Goal: Task Accomplishment & Management: Use online tool/utility

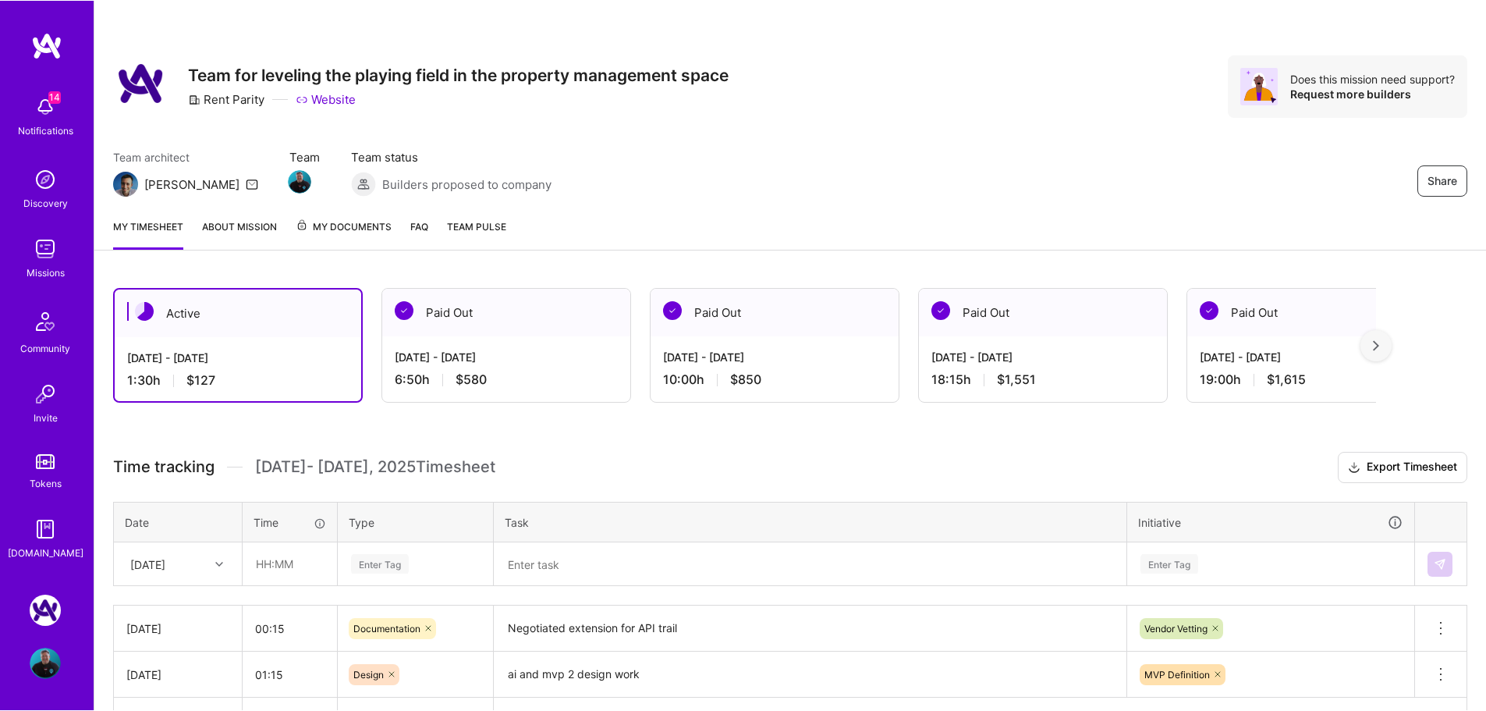
scroll to position [105, 0]
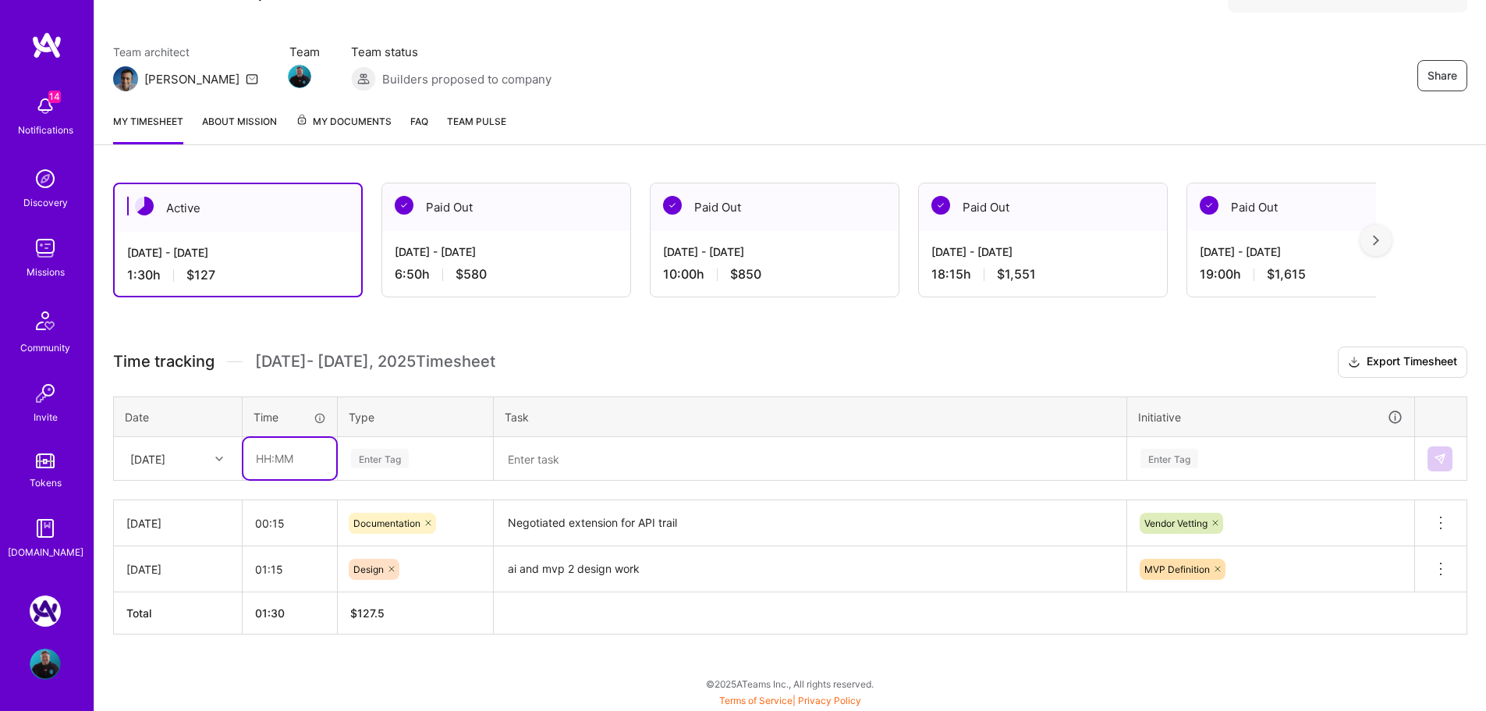
click at [304, 463] on input "text" at bounding box center [289, 458] width 93 height 41
type input "4"
type input "00:45"
click at [364, 456] on div "Enter Tag" at bounding box center [380, 458] width 58 height 24
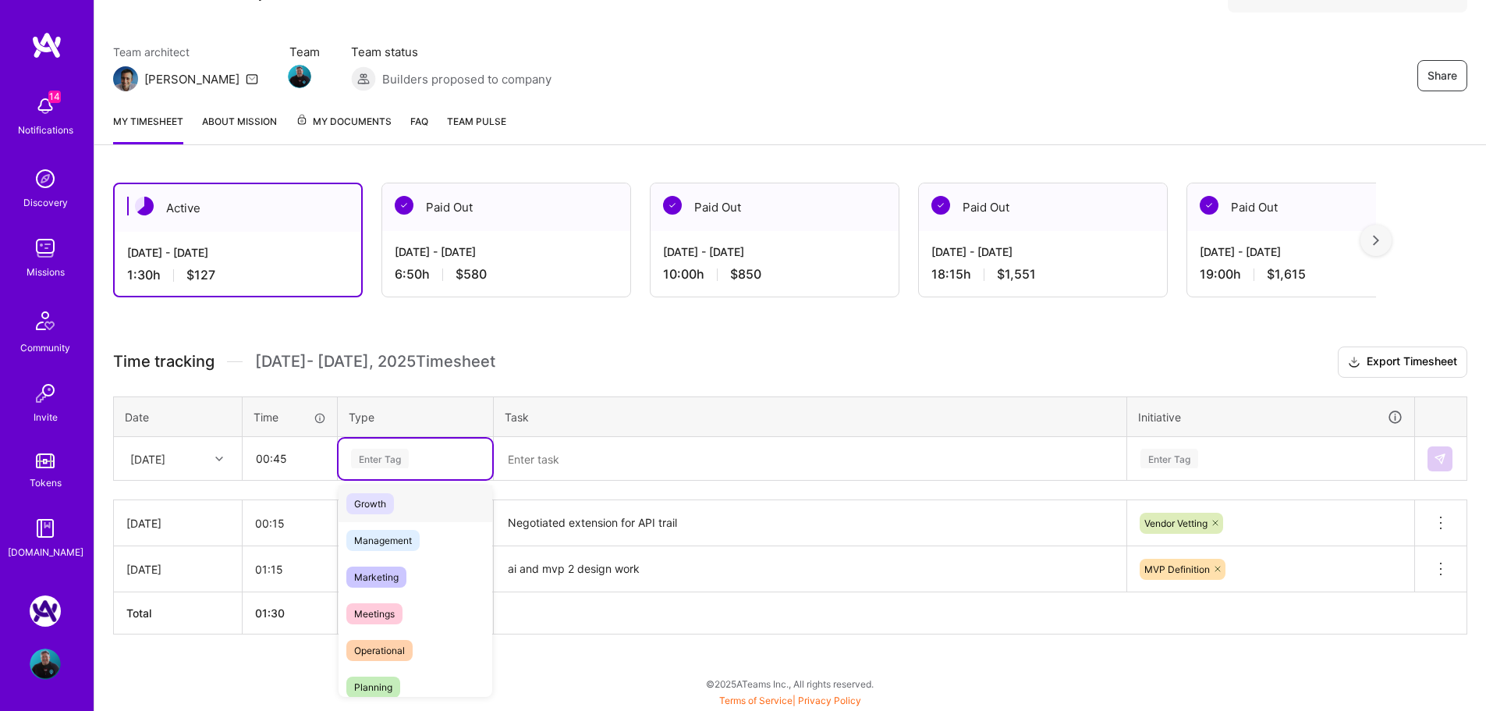
scroll to position [156, 0]
click at [394, 606] on span "Meetings" at bounding box center [374, 610] width 56 height 21
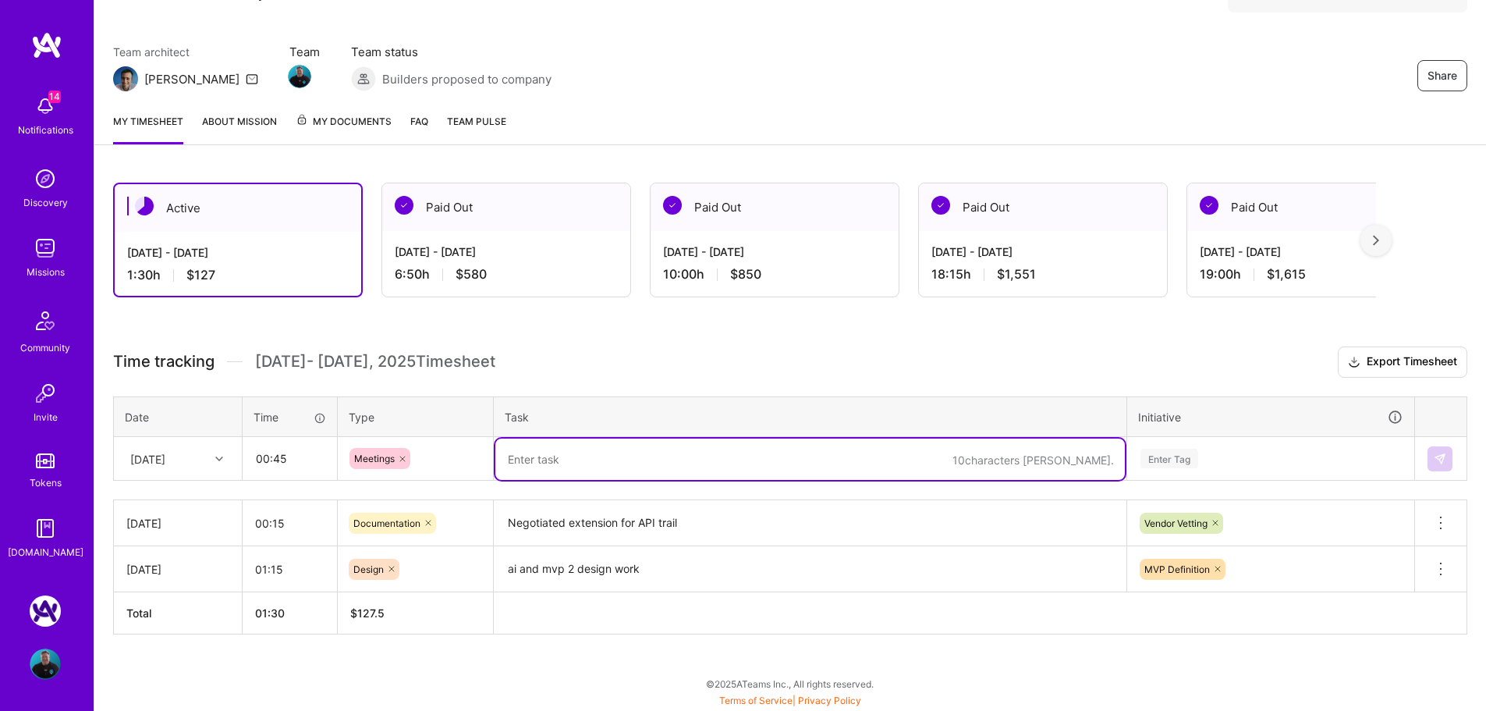
click at [598, 462] on textarea at bounding box center [810, 458] width 630 height 41
type textarea "Vetting CTO candidate"
click at [1186, 453] on div "Enter Tag" at bounding box center [1170, 458] width 58 height 24
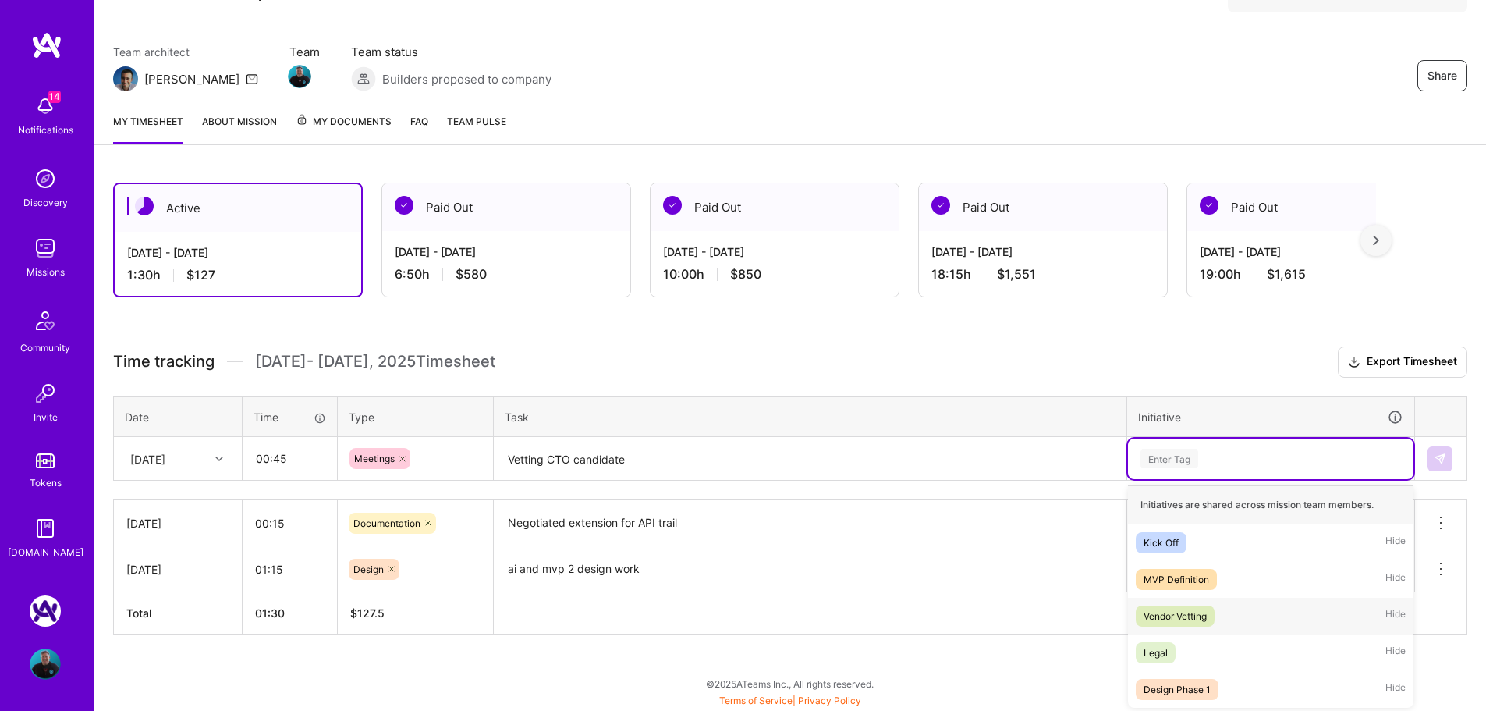
click at [1187, 620] on div "Vendor Vetting" at bounding box center [1175, 616] width 63 height 16
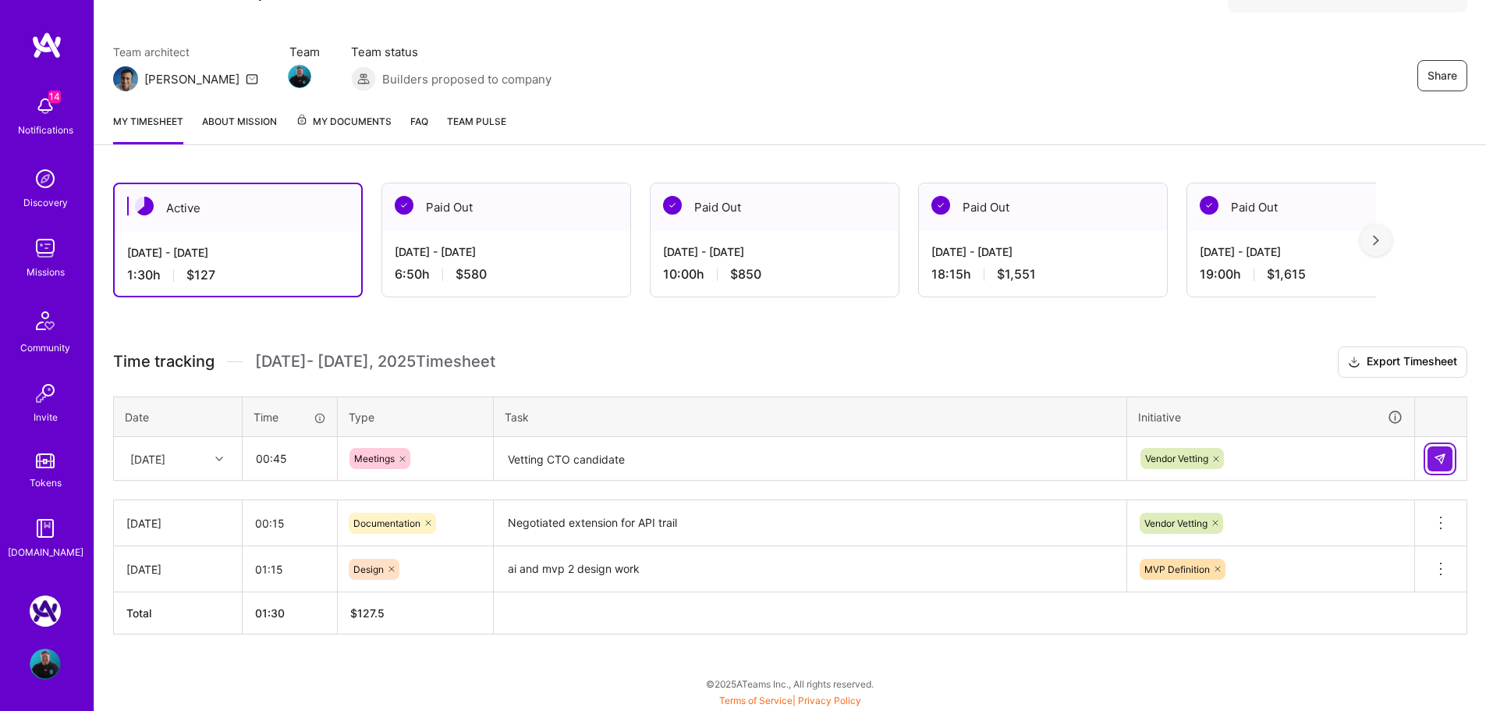
click at [1443, 470] on button at bounding box center [1440, 458] width 25 height 25
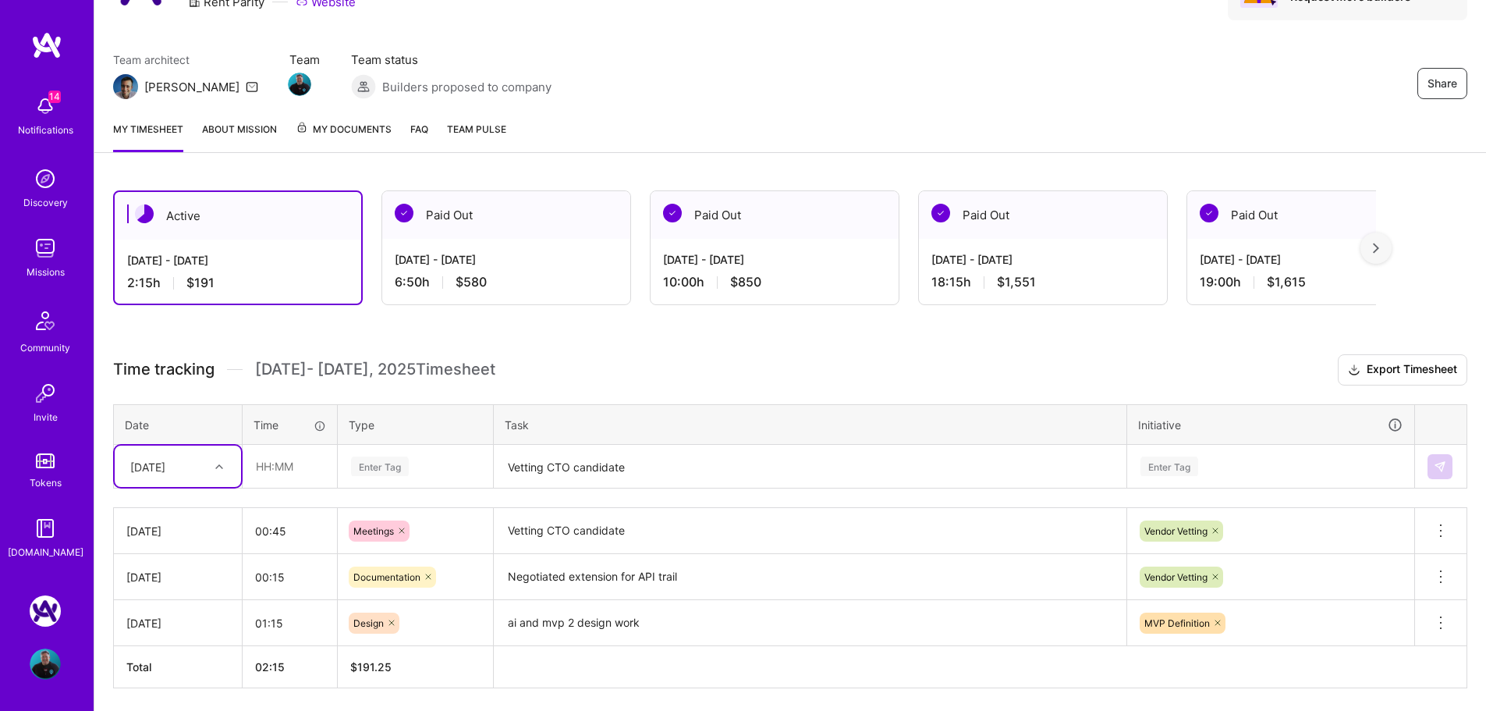
scroll to position [0, 0]
